Goal: Find specific page/section: Find specific page/section

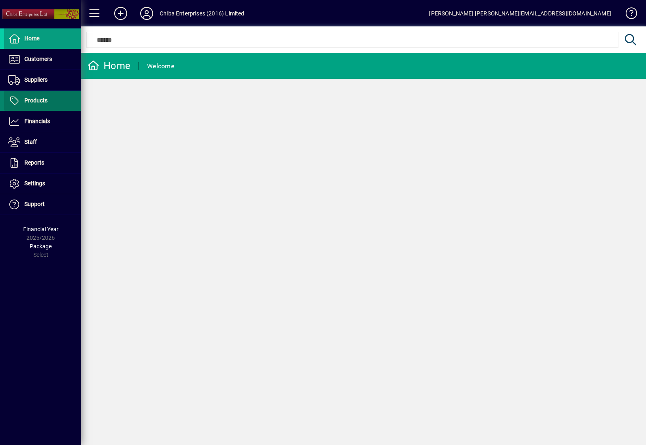
click at [32, 99] on span "Products" at bounding box center [35, 100] width 23 height 6
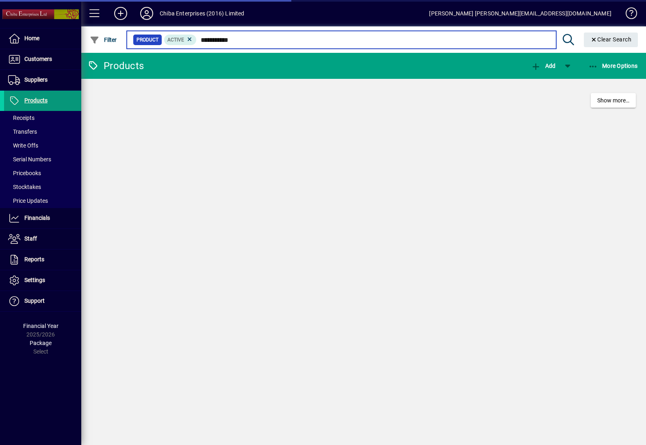
type input "**********"
